Goal: Task Accomplishment & Management: Manage account settings

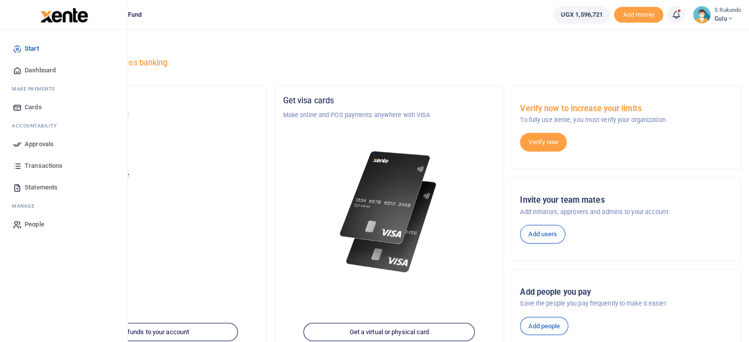
click at [39, 142] on span "Approvals" at bounding box center [39, 144] width 29 height 10
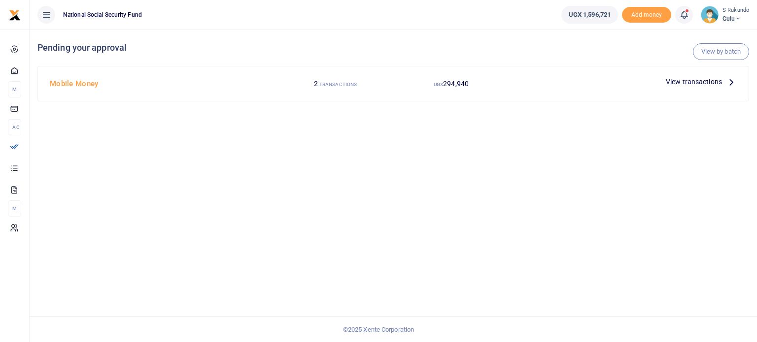
click at [729, 81] on icon at bounding box center [730, 81] width 11 height 11
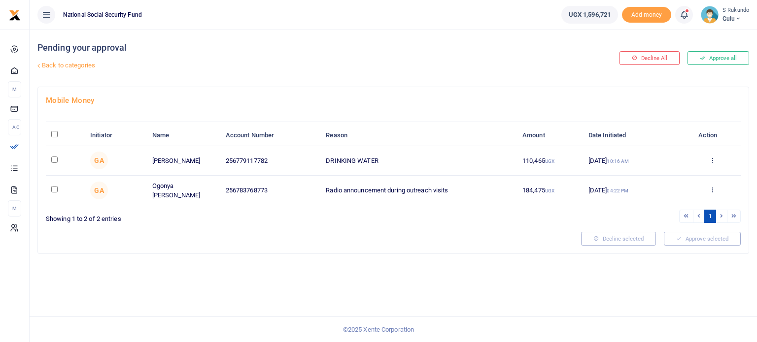
click at [53, 134] on input "\a \a : activate to sort column descending" at bounding box center [54, 134] width 6 height 6
checkbox input "true"
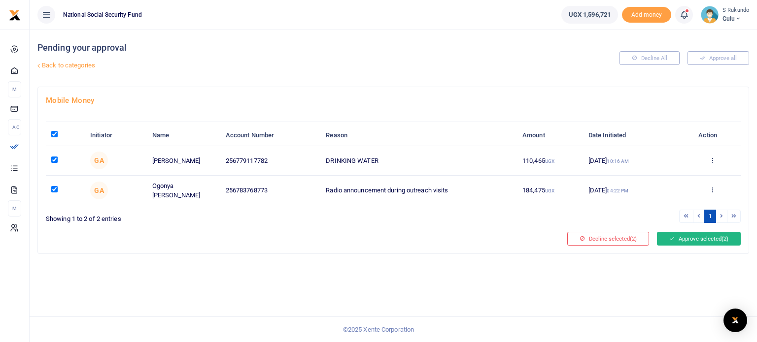
click at [706, 235] on button "Approve selected (2)" at bounding box center [699, 239] width 84 height 14
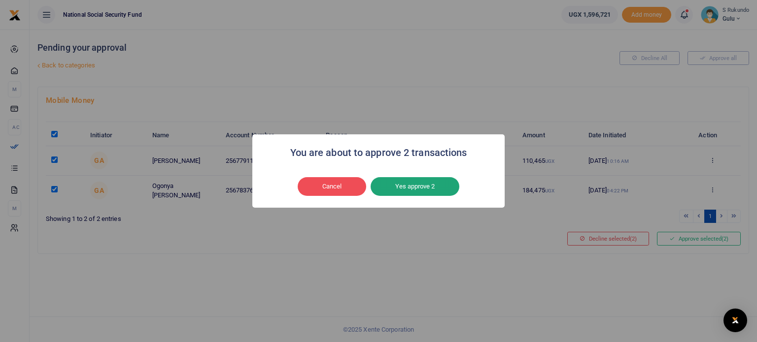
click at [431, 181] on button "Yes approve 2" at bounding box center [414, 186] width 89 height 19
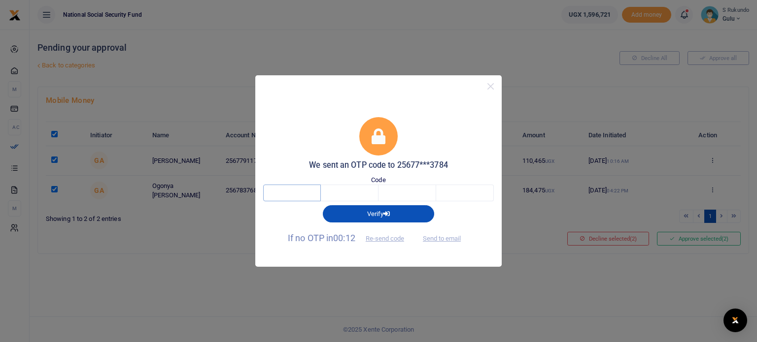
click at [298, 186] on input "text" at bounding box center [292, 193] width 58 height 17
type input "3"
type input "2"
type input "9"
